Goal: Navigation & Orientation: Find specific page/section

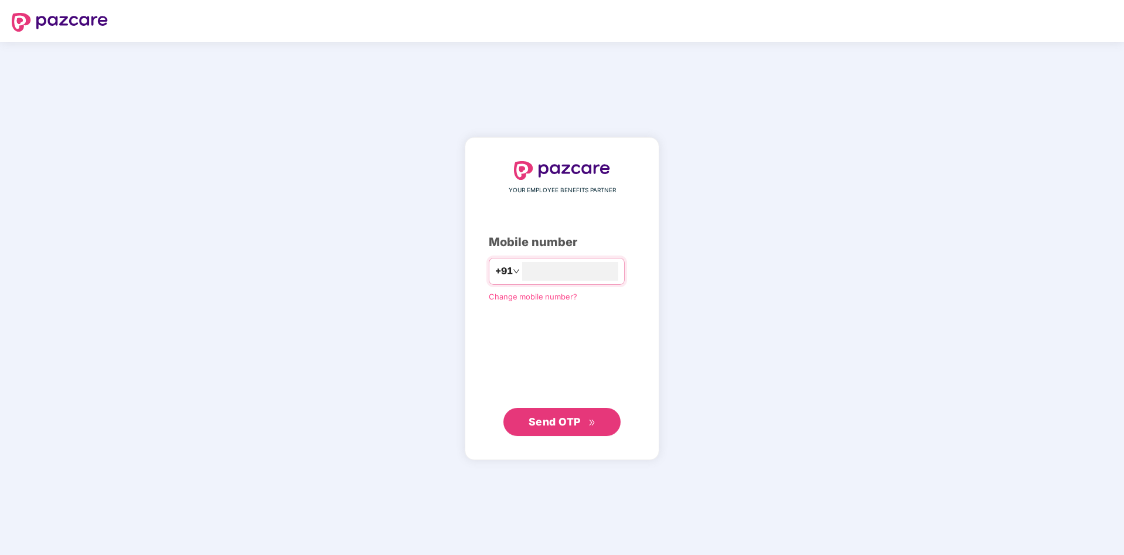
type input "**********"
click at [574, 417] on span "Send OTP" at bounding box center [555, 421] width 52 height 12
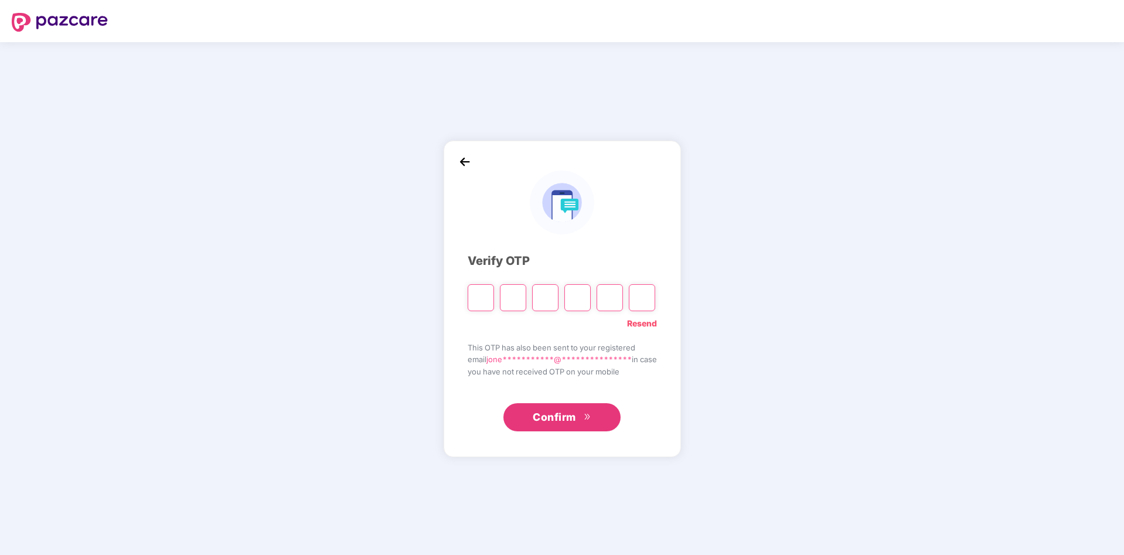
paste input "*"
type input "*"
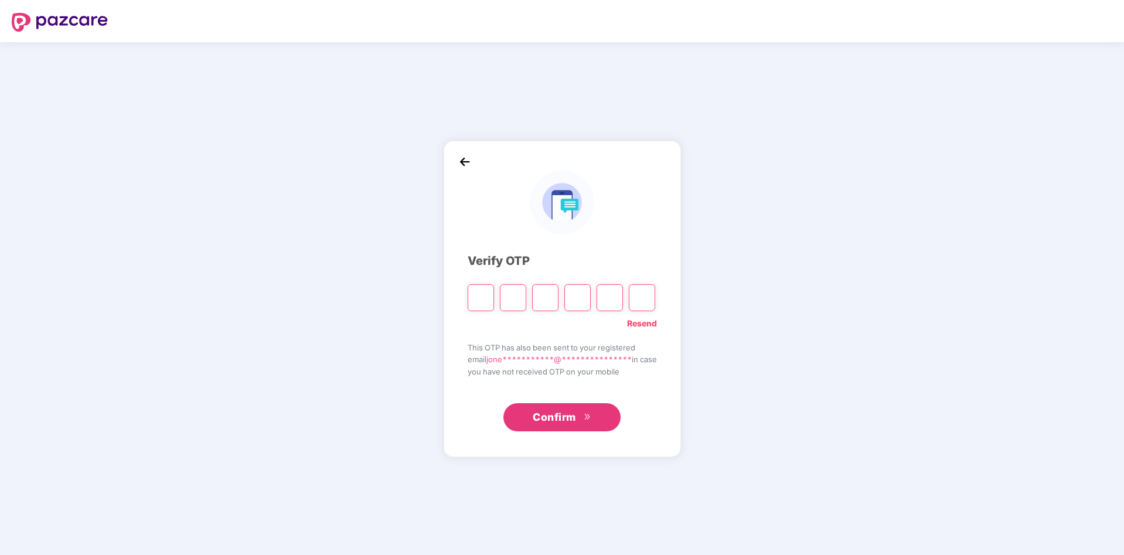
type input "*"
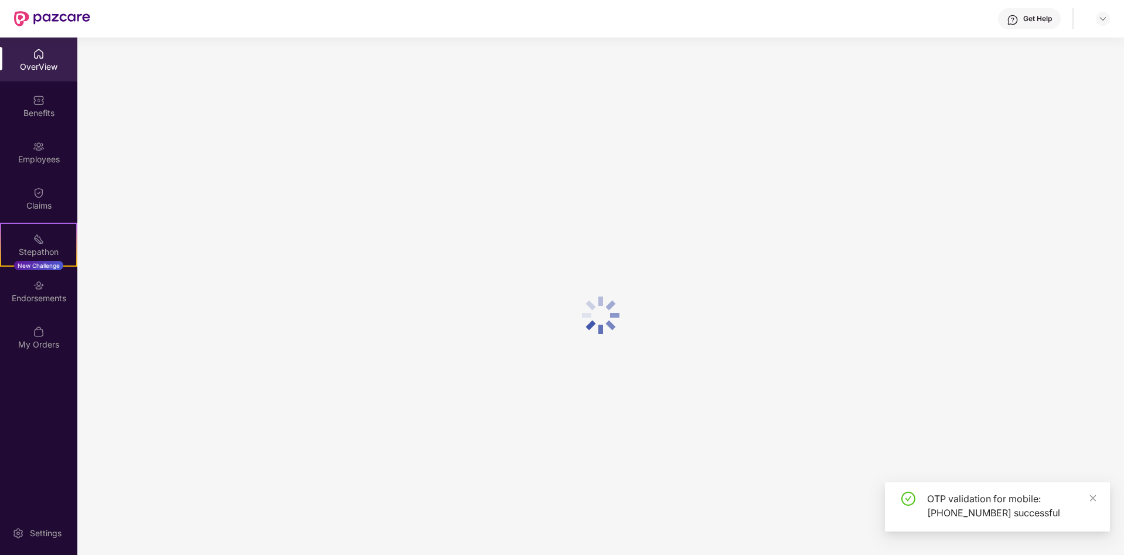
click at [36, 113] on div "Benefits" at bounding box center [38, 113] width 77 height 12
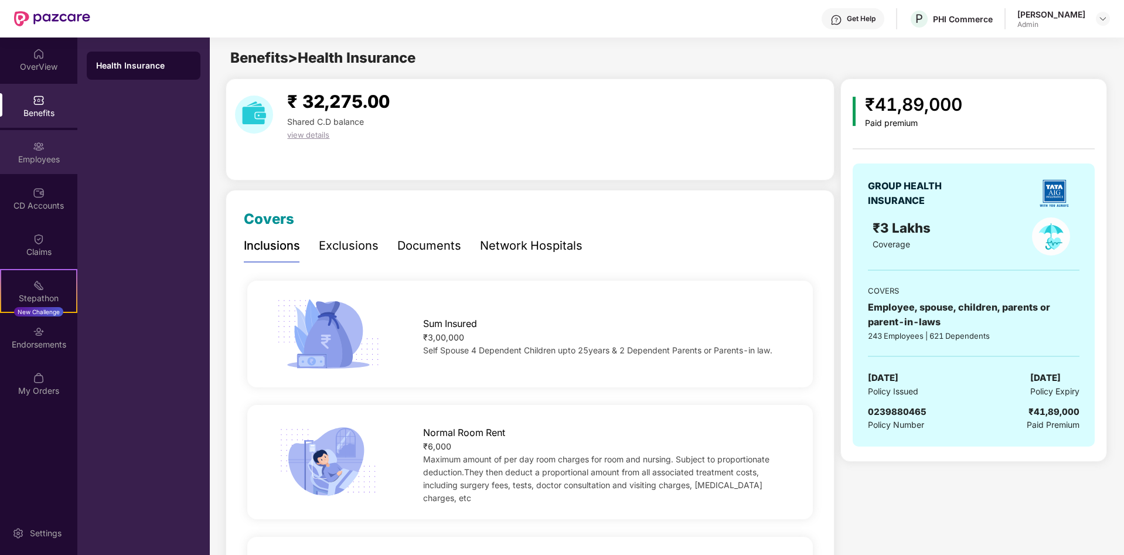
click at [35, 142] on img at bounding box center [39, 147] width 12 height 12
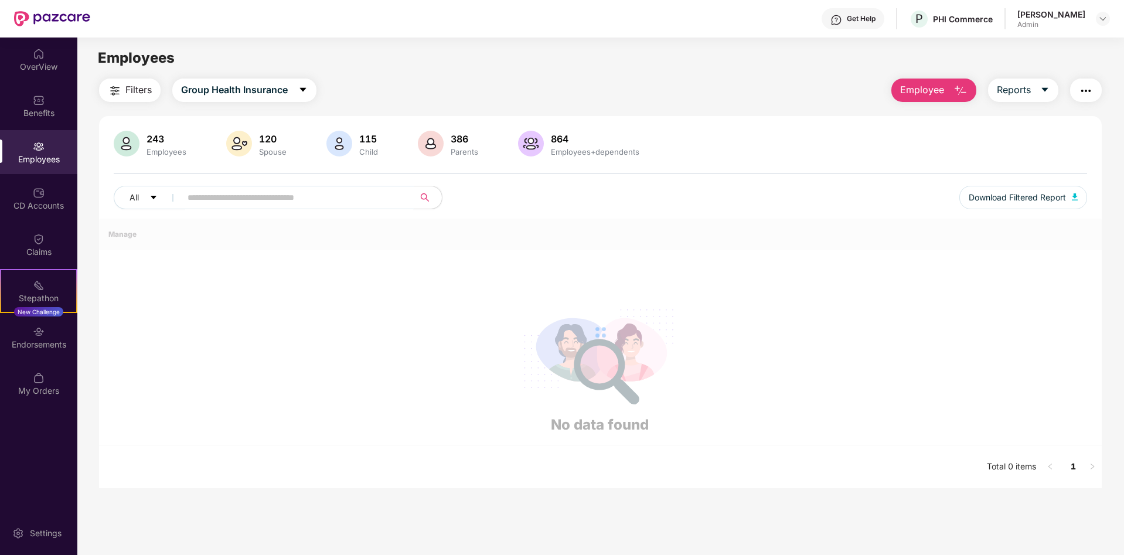
click at [224, 197] on input "text" at bounding box center [293, 198] width 210 height 18
